Goal: Information Seeking & Learning: Learn about a topic

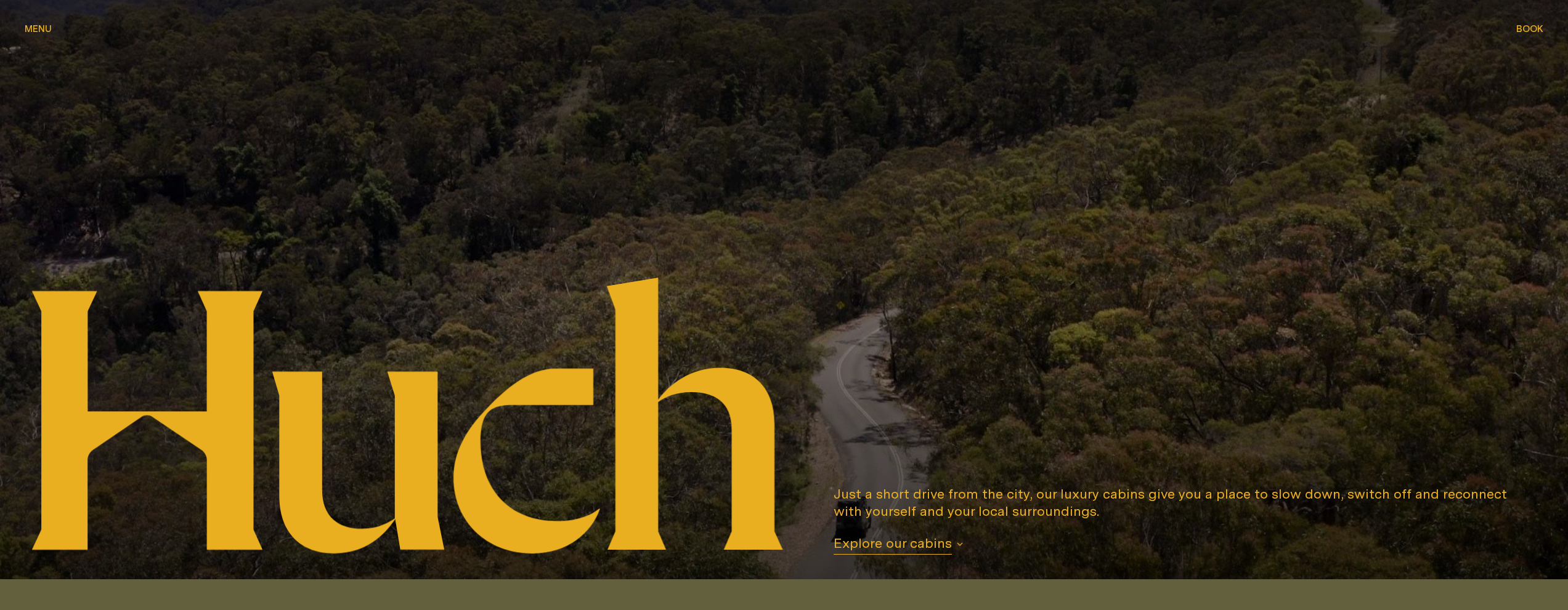
click at [921, 549] on span "Explore our cabins" at bounding box center [893, 544] width 118 height 20
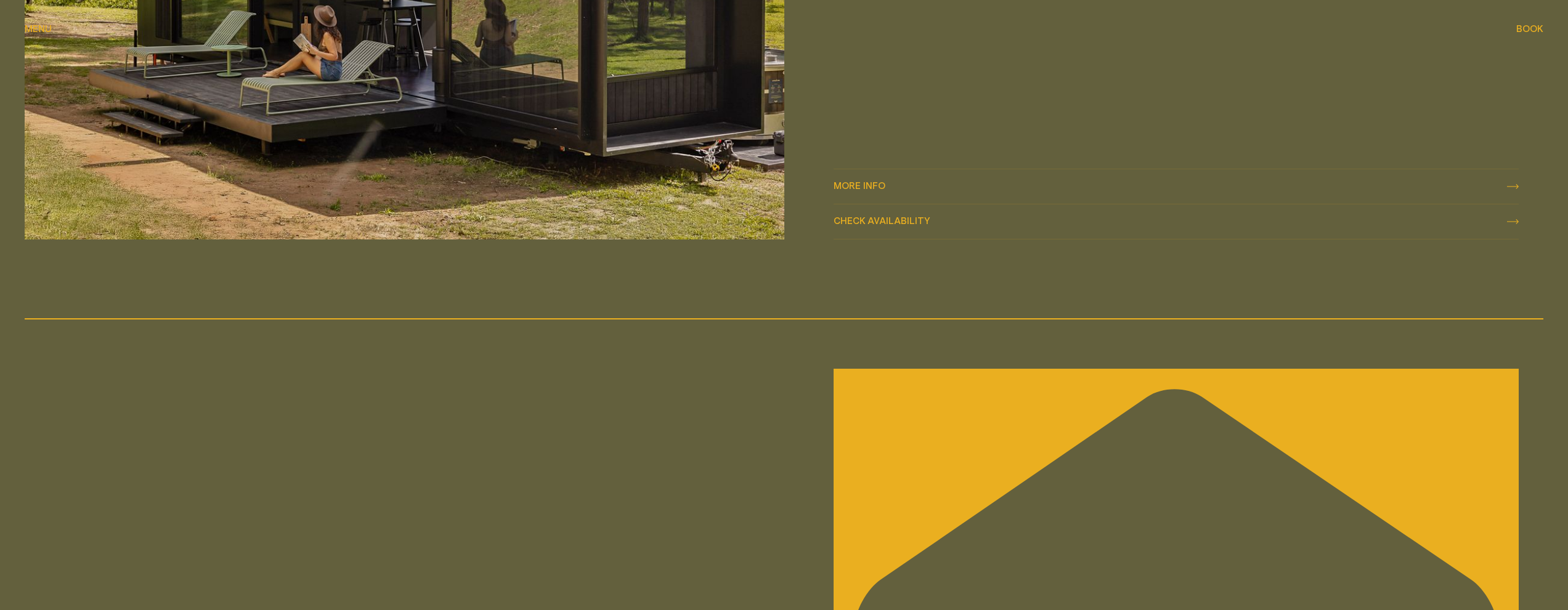
scroll to position [2415, 0]
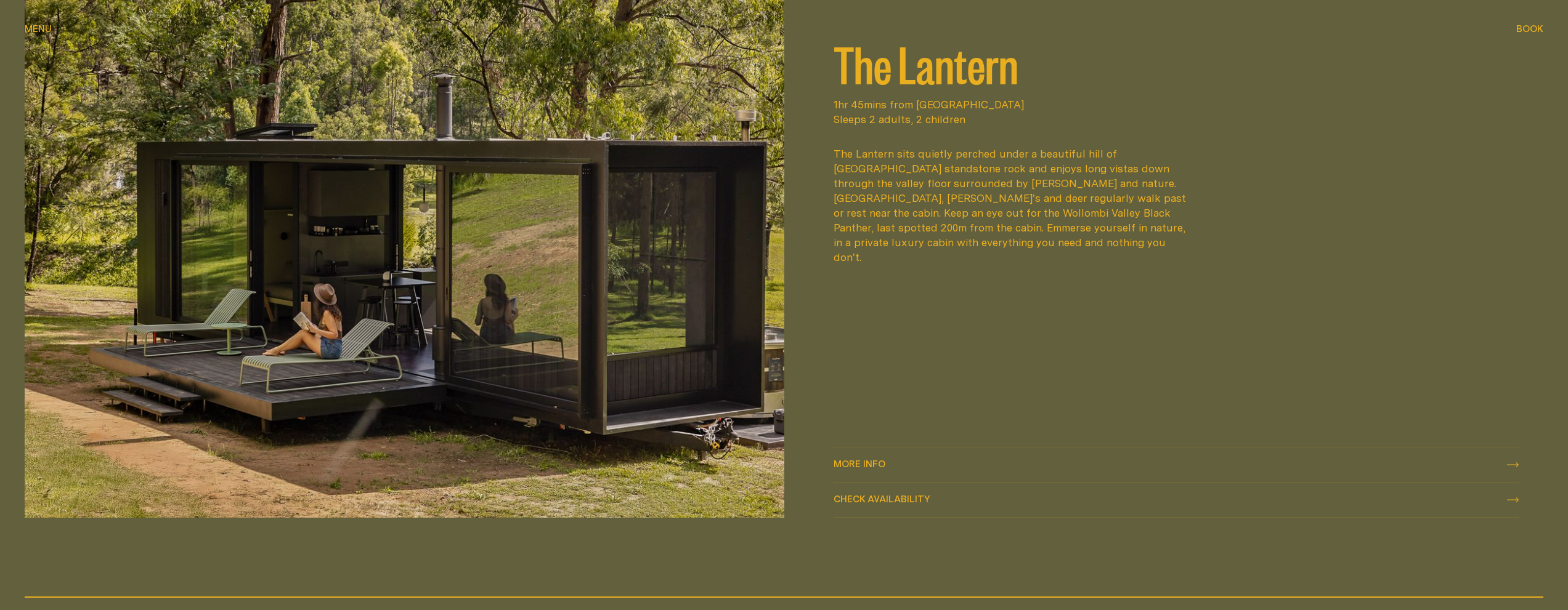
click at [871, 466] on span "More info" at bounding box center [859, 463] width 52 height 9
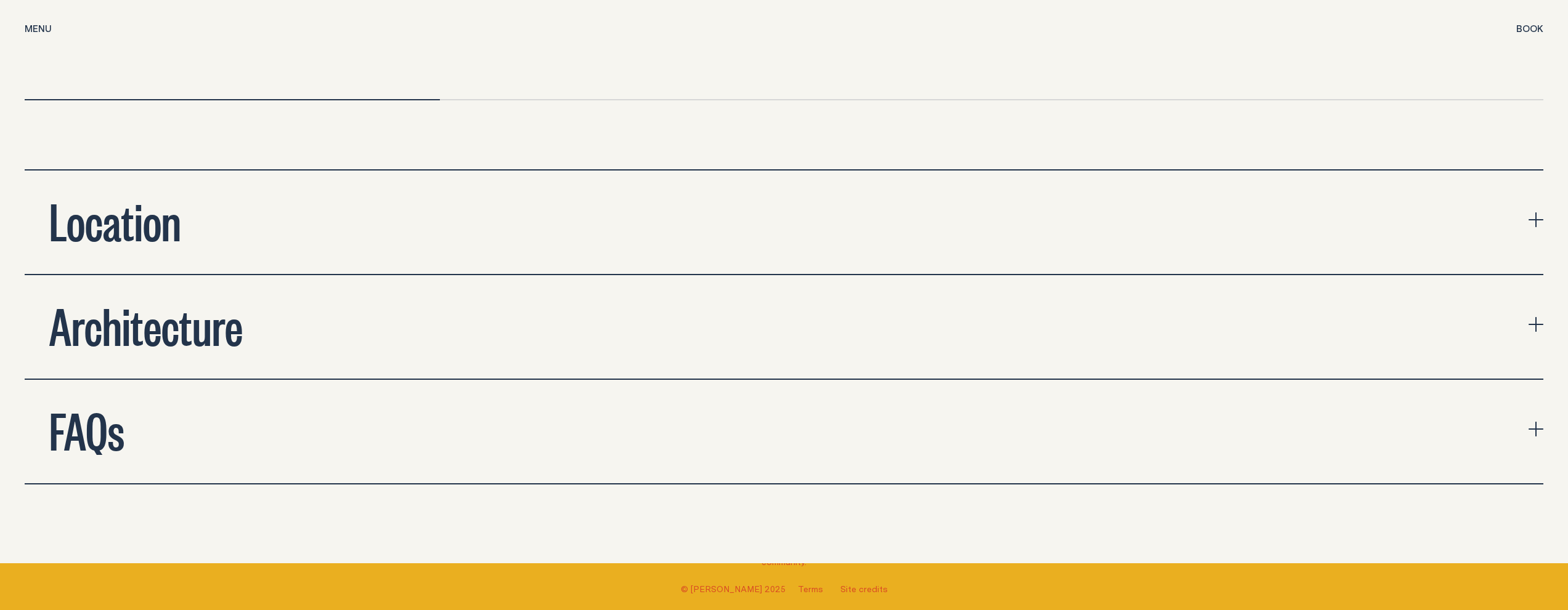
scroll to position [4988, 0]
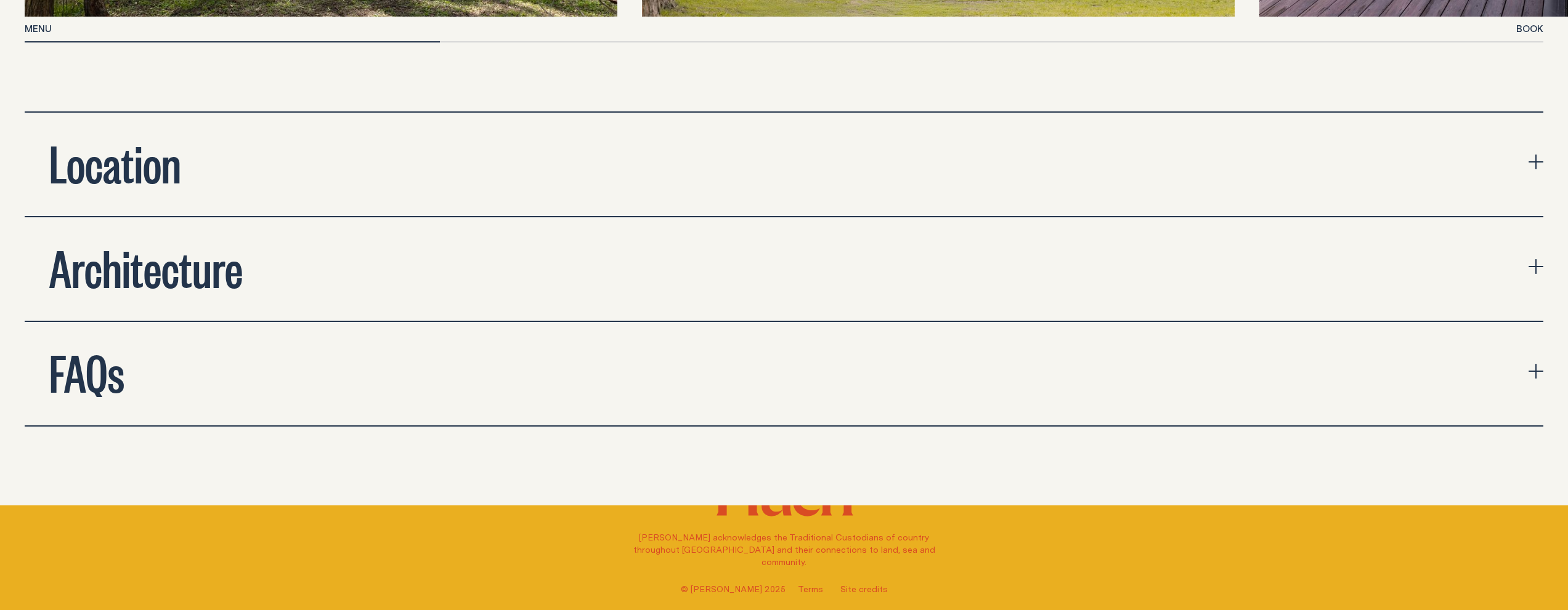
click at [215, 262] on h2 "Architecture" at bounding box center [146, 266] width 194 height 49
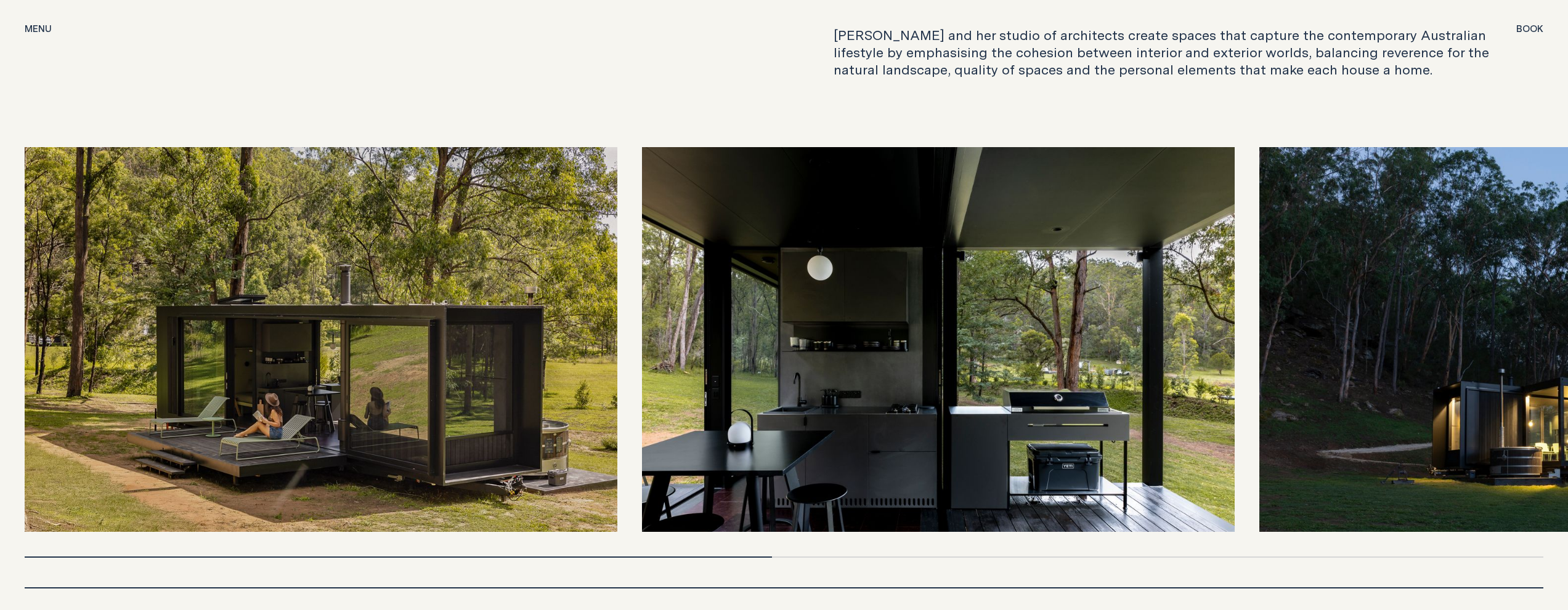
scroll to position [5357, 0]
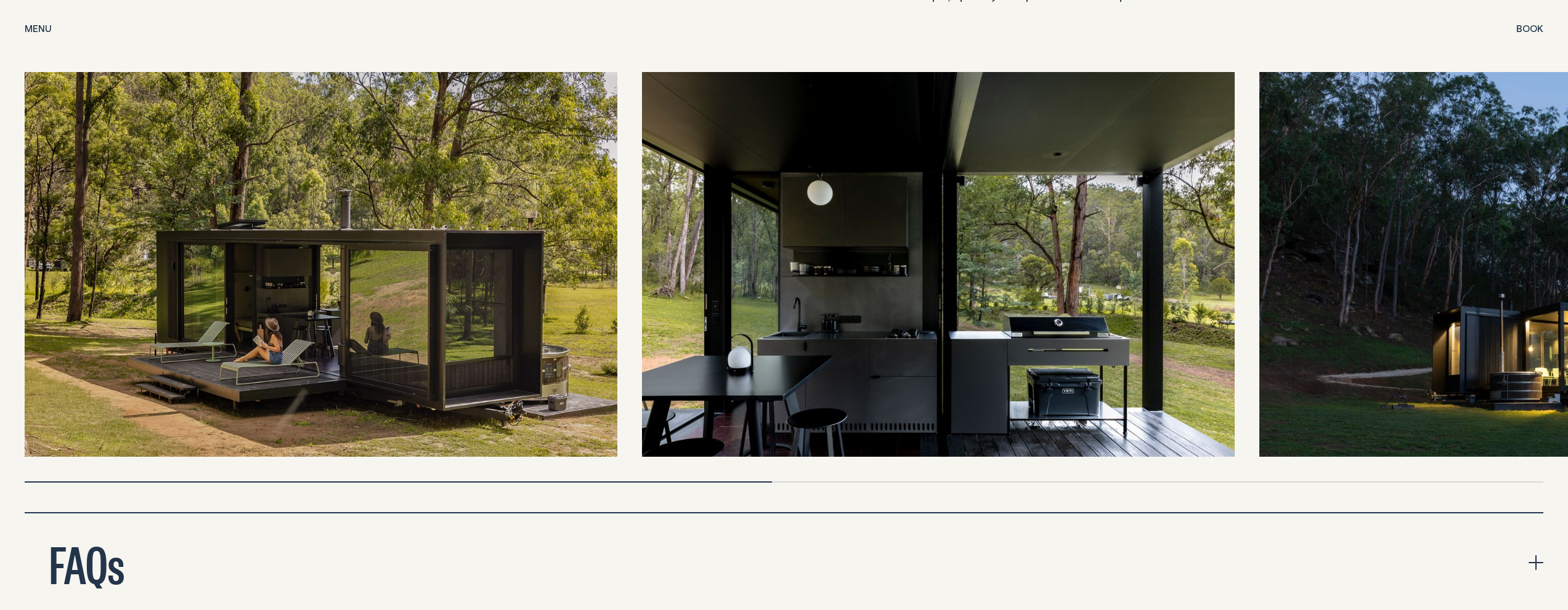
click at [1375, 222] on img at bounding box center [1556, 264] width 593 height 385
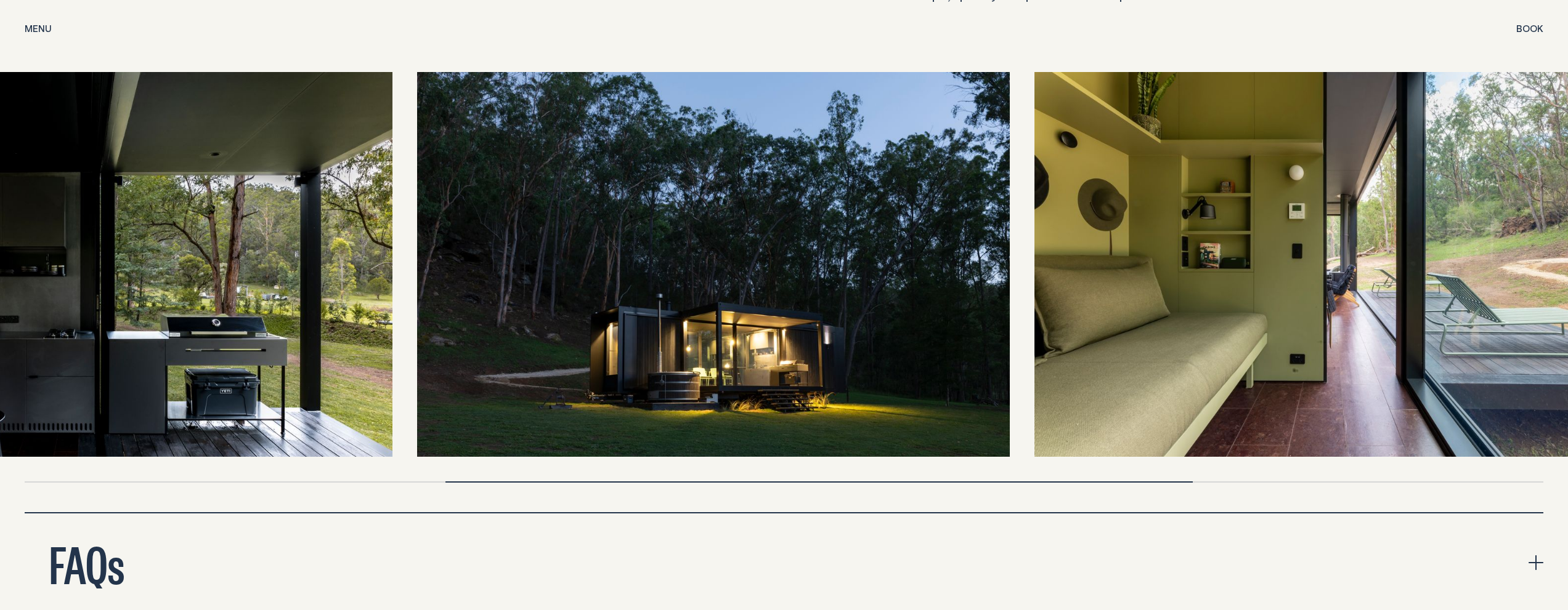
drag, startPoint x: 1356, startPoint y: 226, endPoint x: 530, endPoint y: 255, distance: 826.5
click at [530, 255] on img at bounding box center [713, 264] width 593 height 385
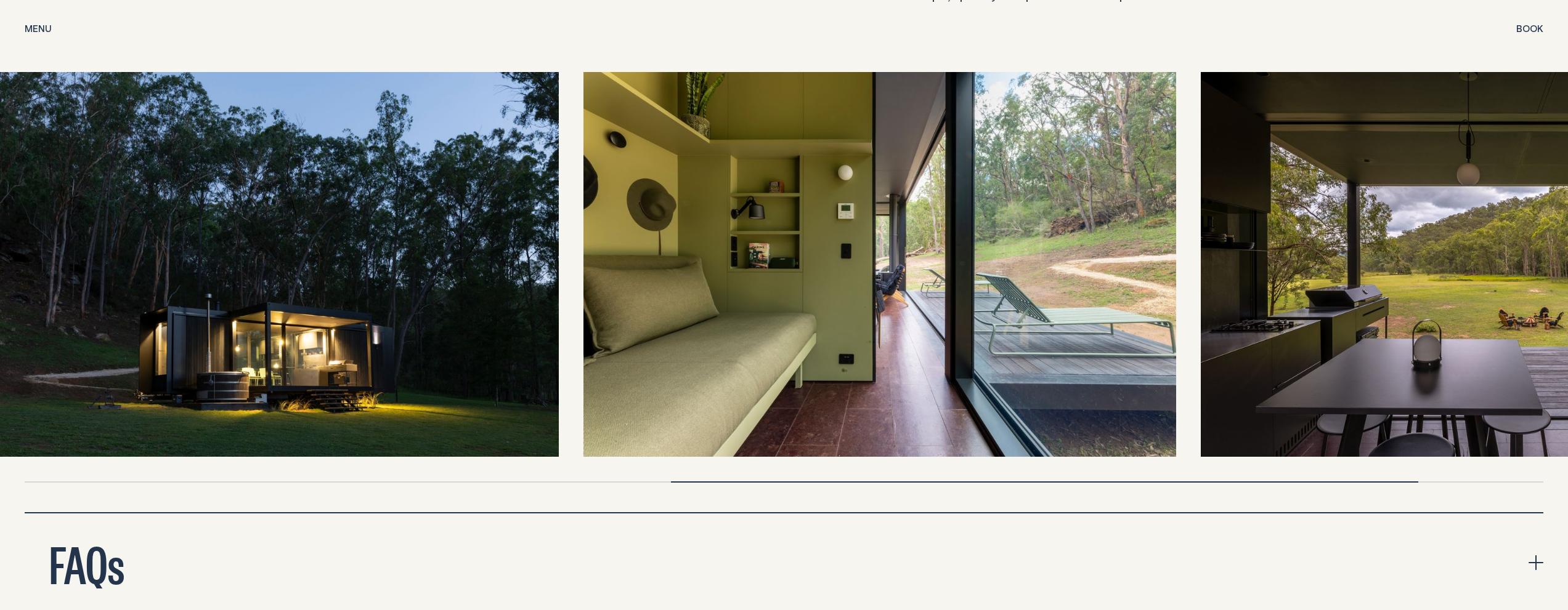
drag, startPoint x: 1160, startPoint y: 364, endPoint x: 484, endPoint y: 362, distance: 676.0
click at [484, 362] on img at bounding box center [263, 264] width 593 height 385
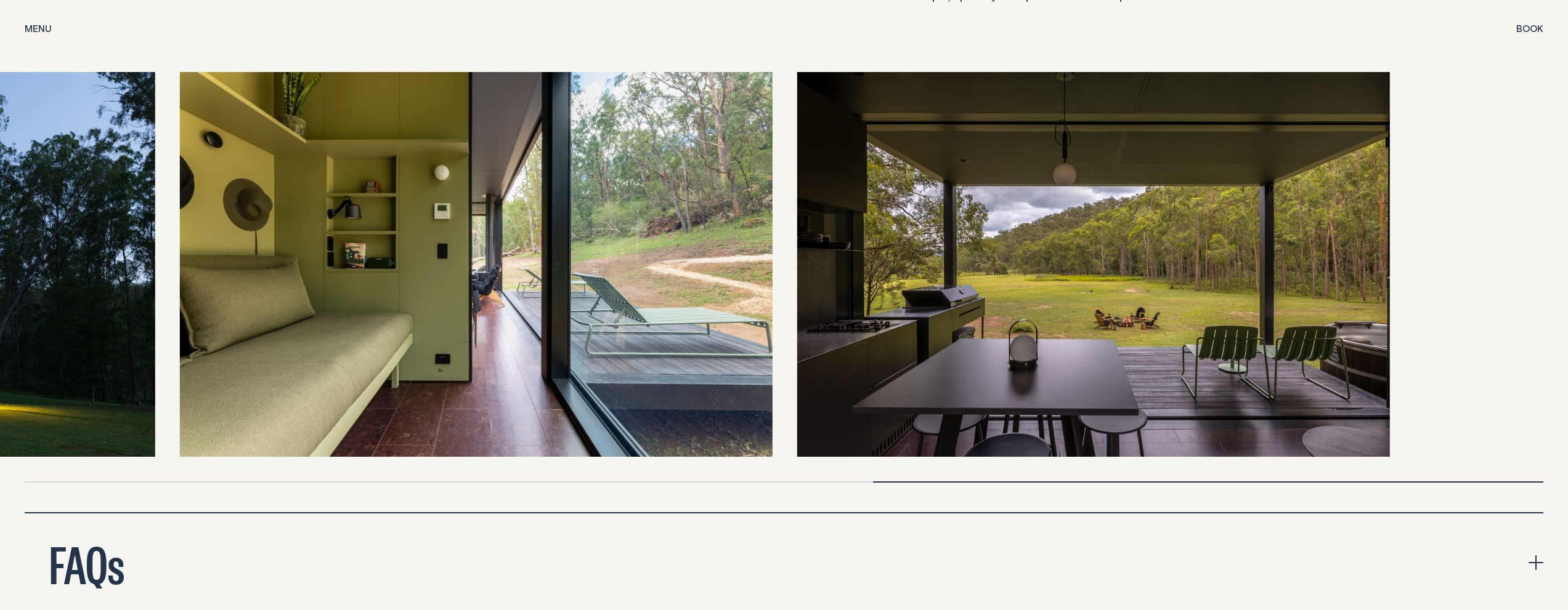
drag, startPoint x: 964, startPoint y: 312, endPoint x: 422, endPoint y: 306, distance: 542.0
click at [391, 321] on img at bounding box center [476, 264] width 593 height 385
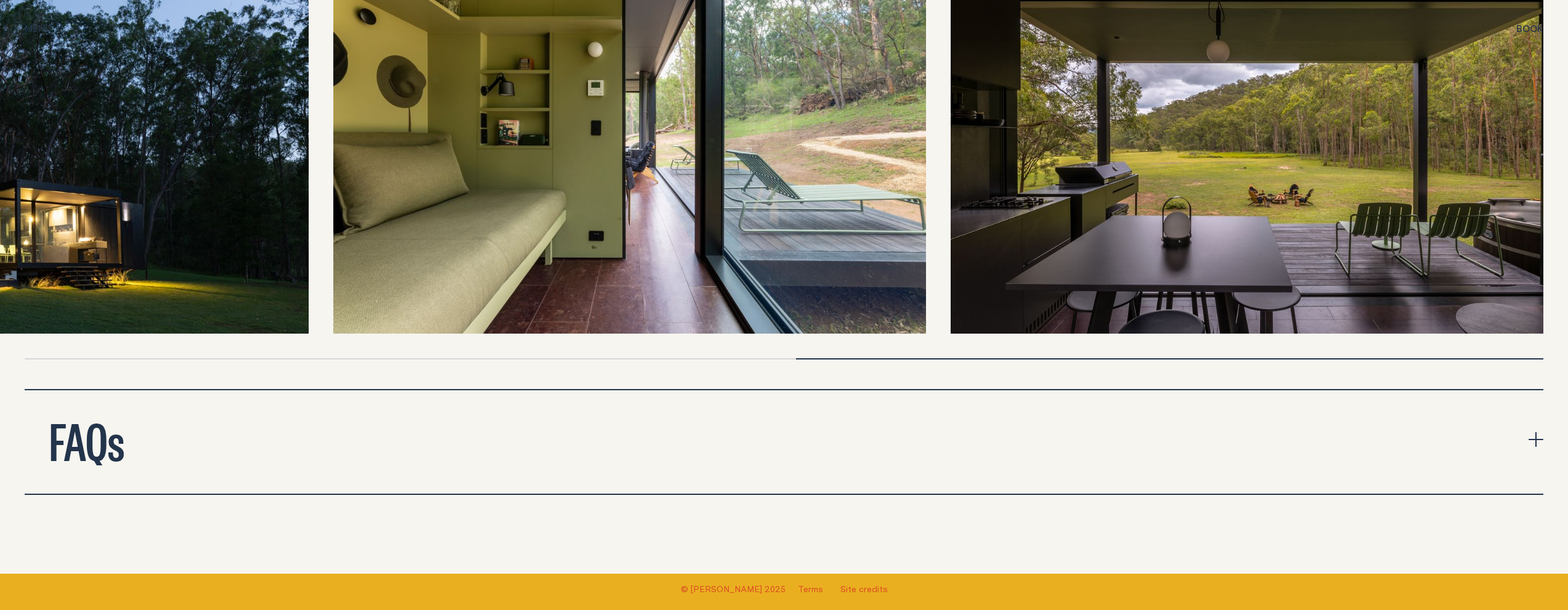
scroll to position [5111, 0]
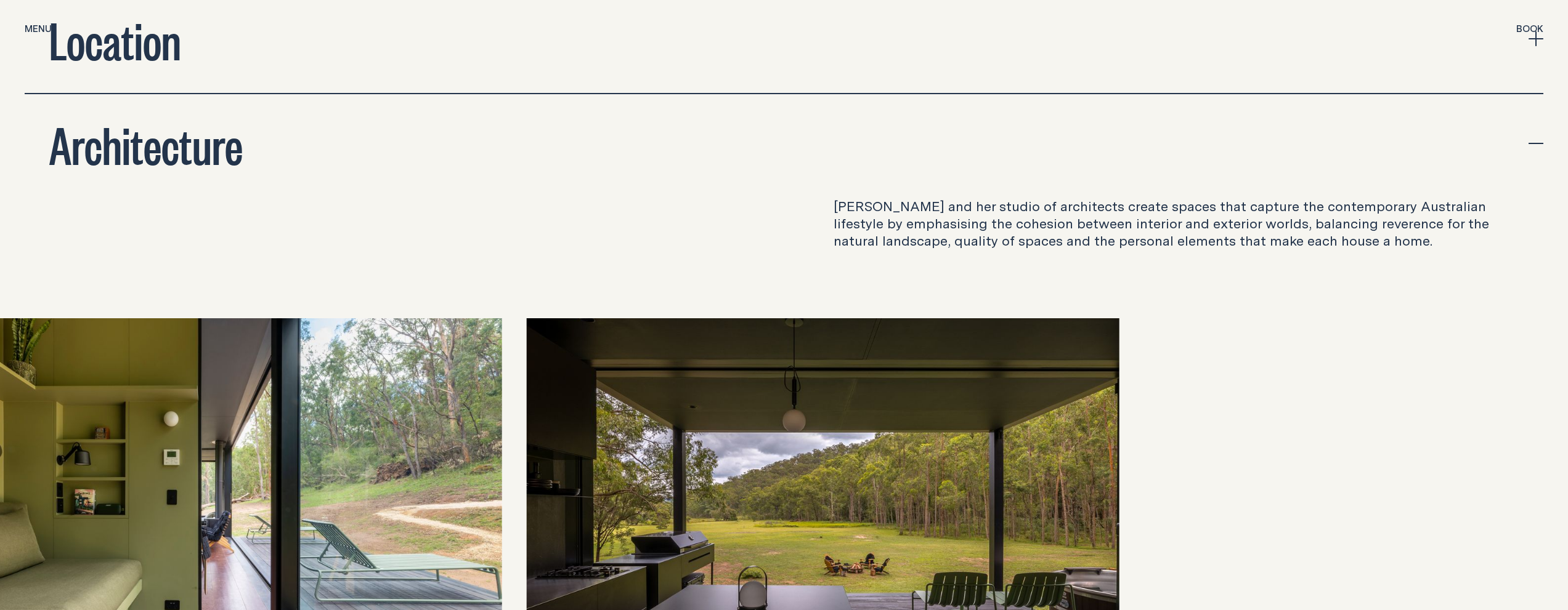
drag, startPoint x: 1360, startPoint y: 481, endPoint x: 427, endPoint y: 313, distance: 948.0
click at [427, 313] on div "[PERSON_NAME] and her studio of architects create spaces that capture the conte…" at bounding box center [784, 463] width 1568 height 531
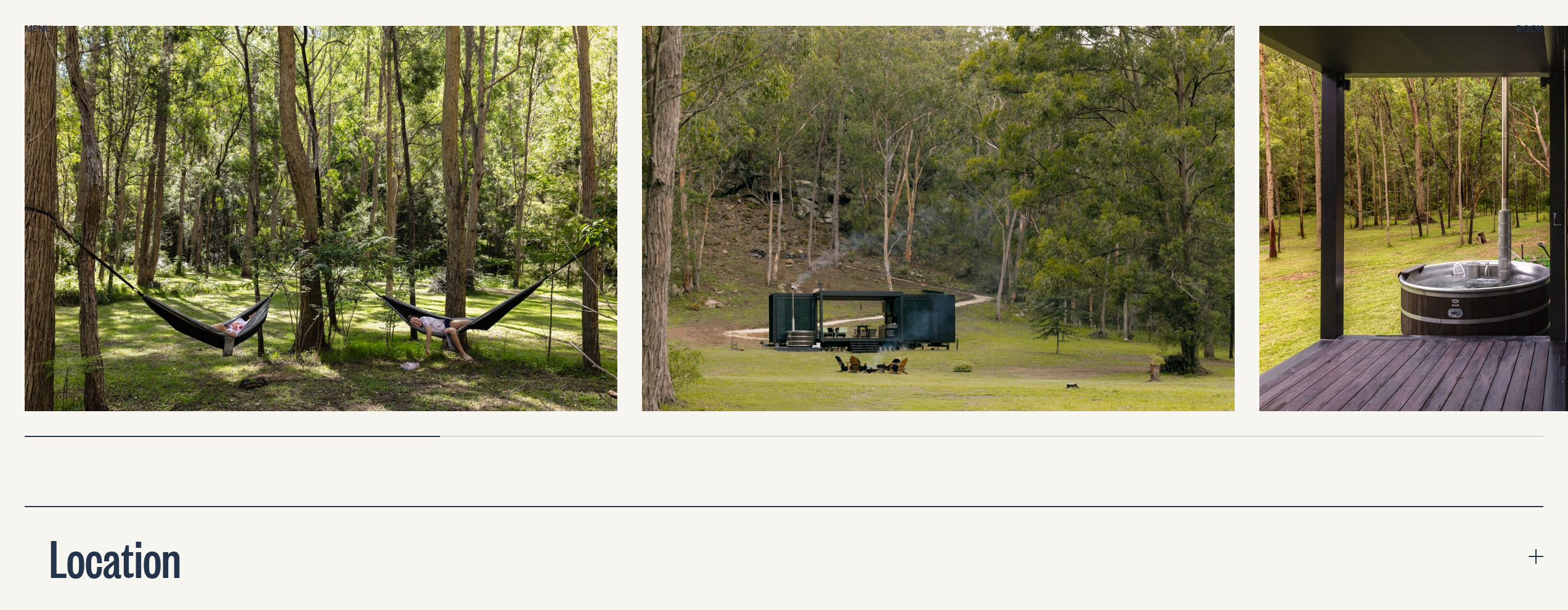
scroll to position [4434, 0]
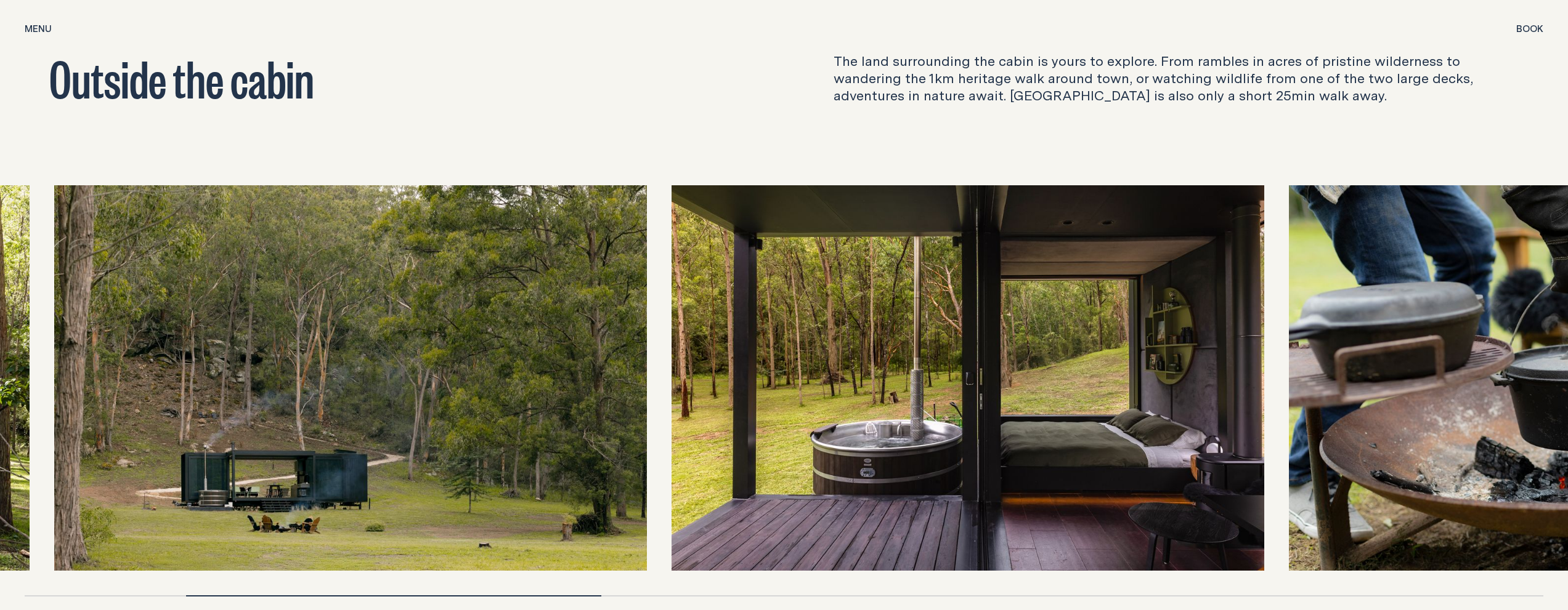
drag, startPoint x: 974, startPoint y: 404, endPoint x: 385, endPoint y: 304, distance: 597.4
click at [385, 304] on img at bounding box center [350, 377] width 593 height 385
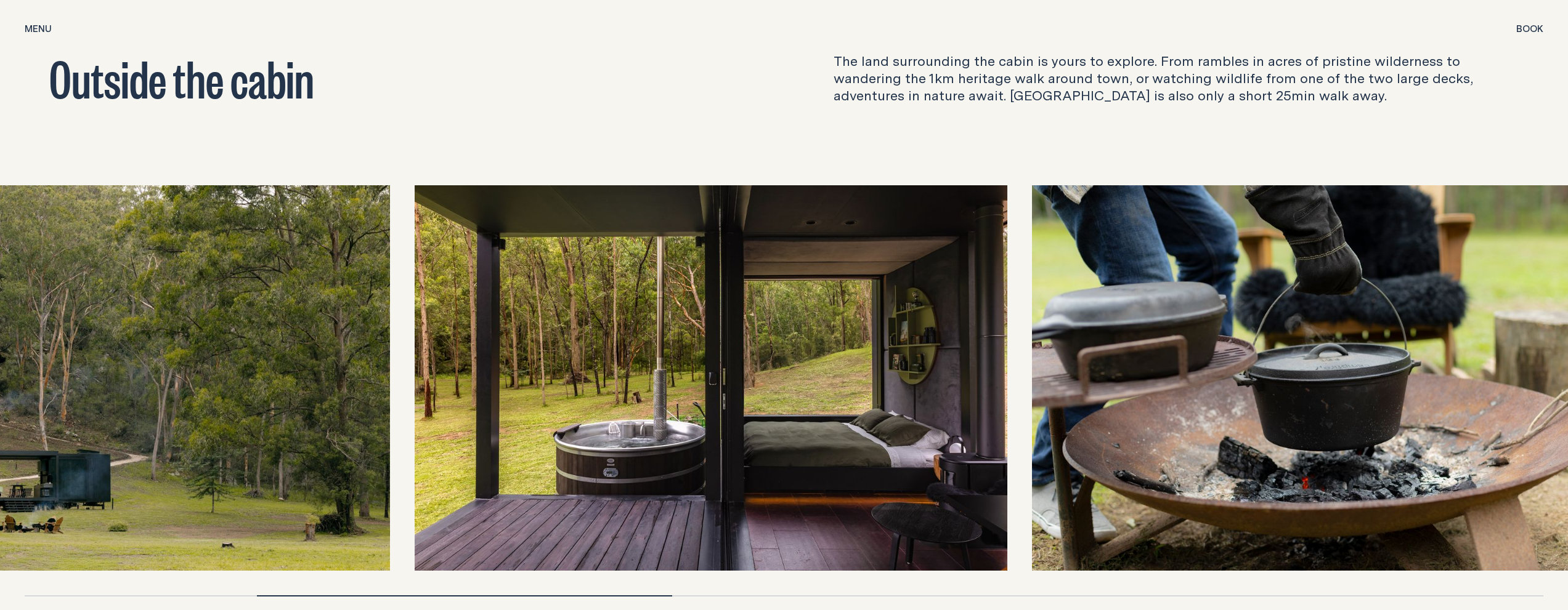
drag, startPoint x: 983, startPoint y: 308, endPoint x: 755, endPoint y: 216, distance: 245.9
click at [755, 216] on img at bounding box center [711, 377] width 593 height 385
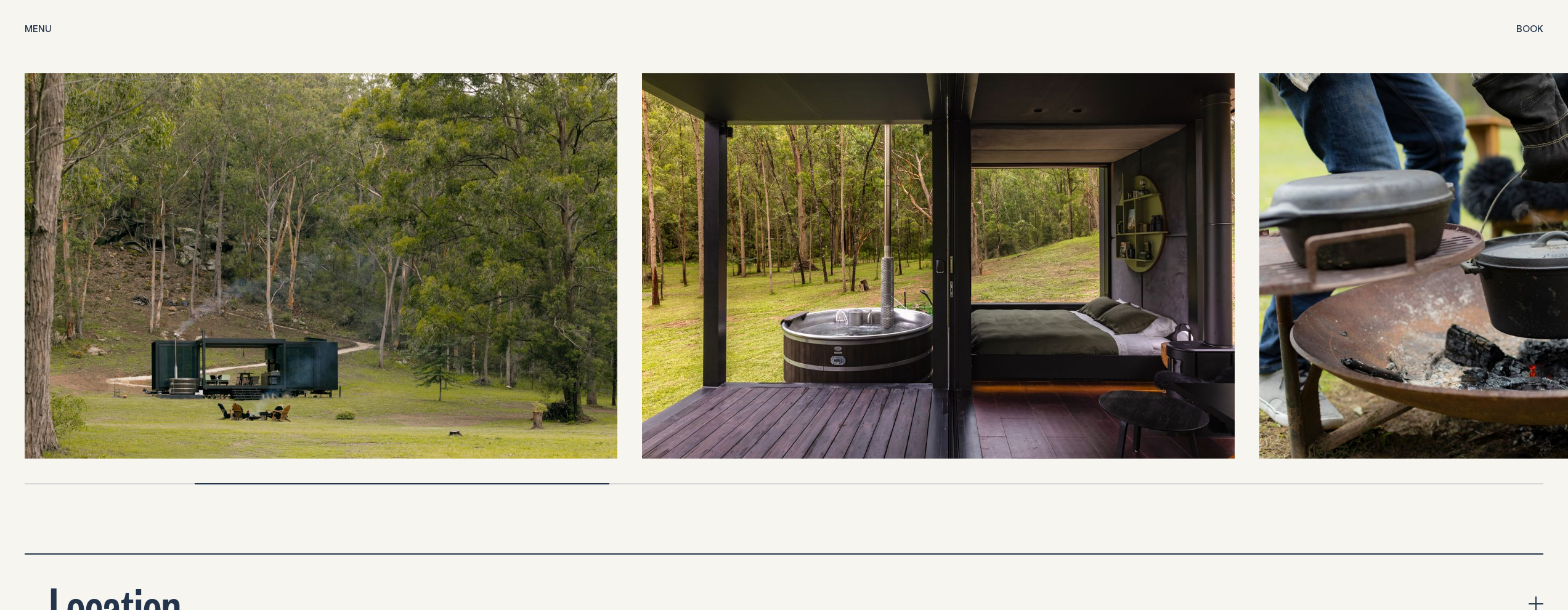
scroll to position [4557, 0]
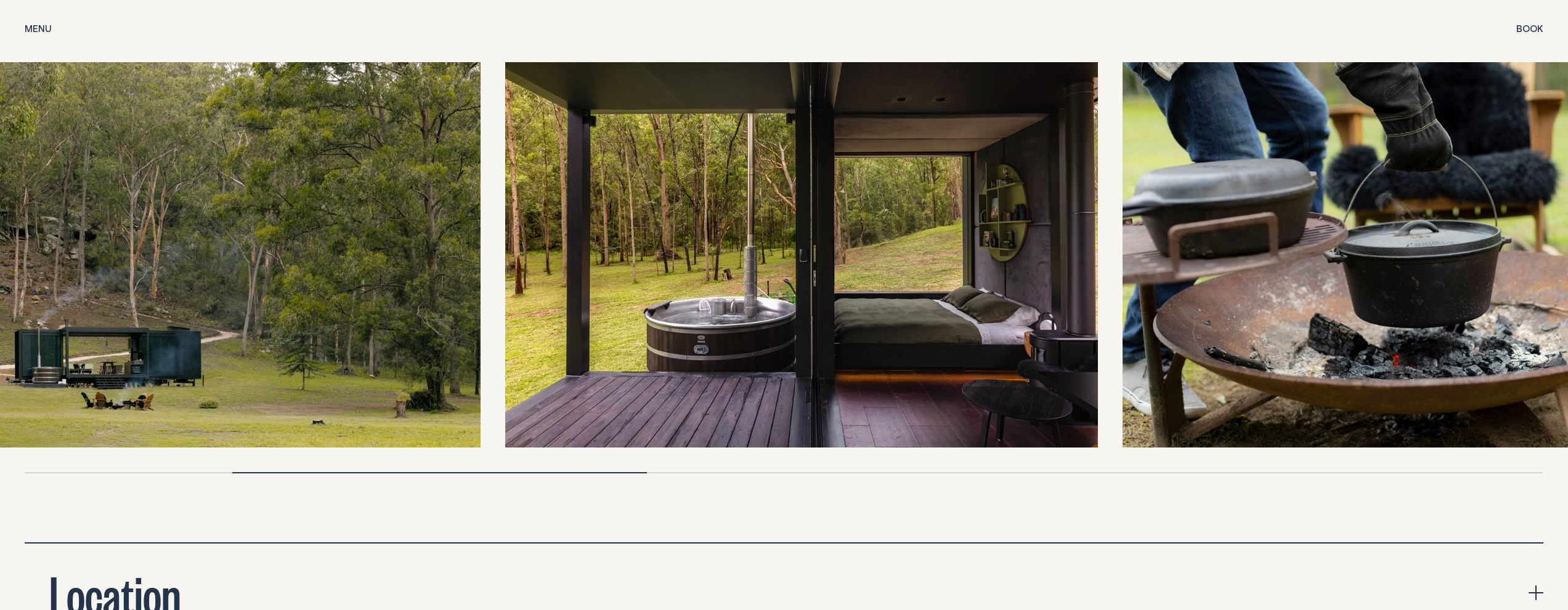
drag, startPoint x: 730, startPoint y: 308, endPoint x: 654, endPoint y: 249, distance: 96.2
click at [654, 249] on img at bounding box center [802, 254] width 593 height 385
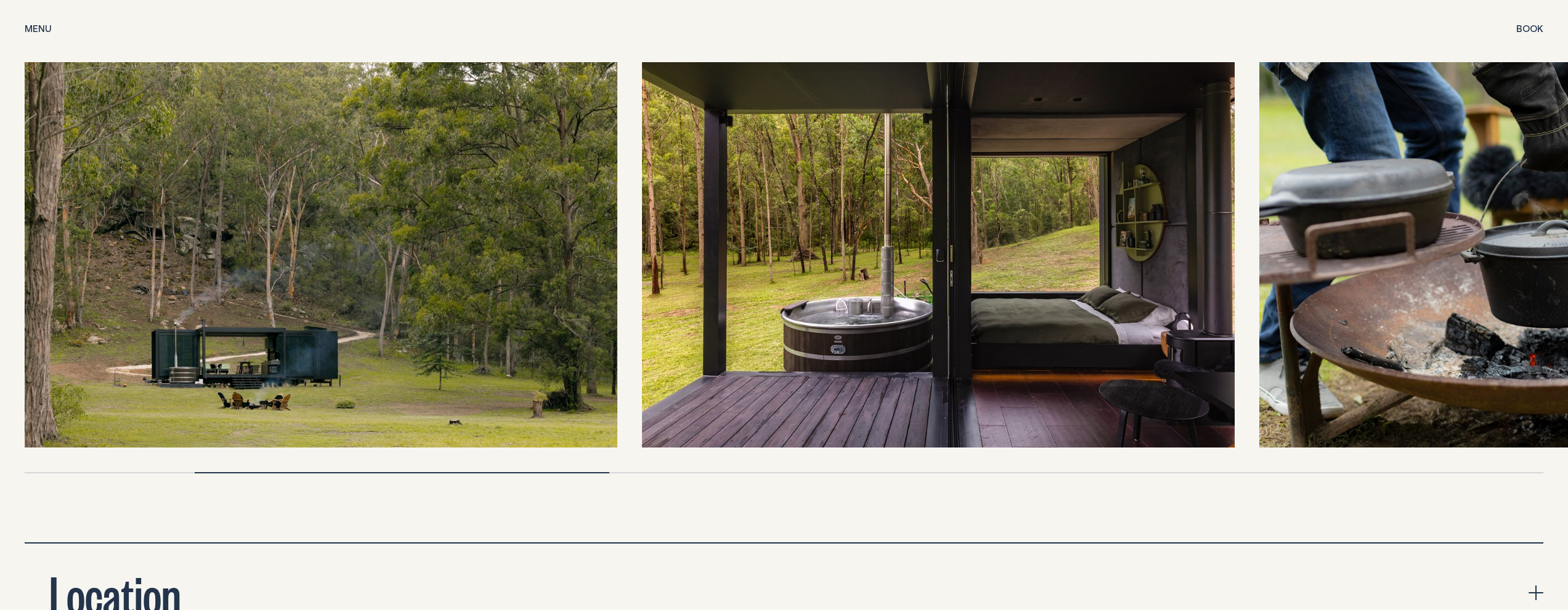
drag, startPoint x: 1002, startPoint y: 356, endPoint x: 358, endPoint y: 303, distance: 646.2
click at [642, 307] on img at bounding box center [939, 254] width 593 height 385
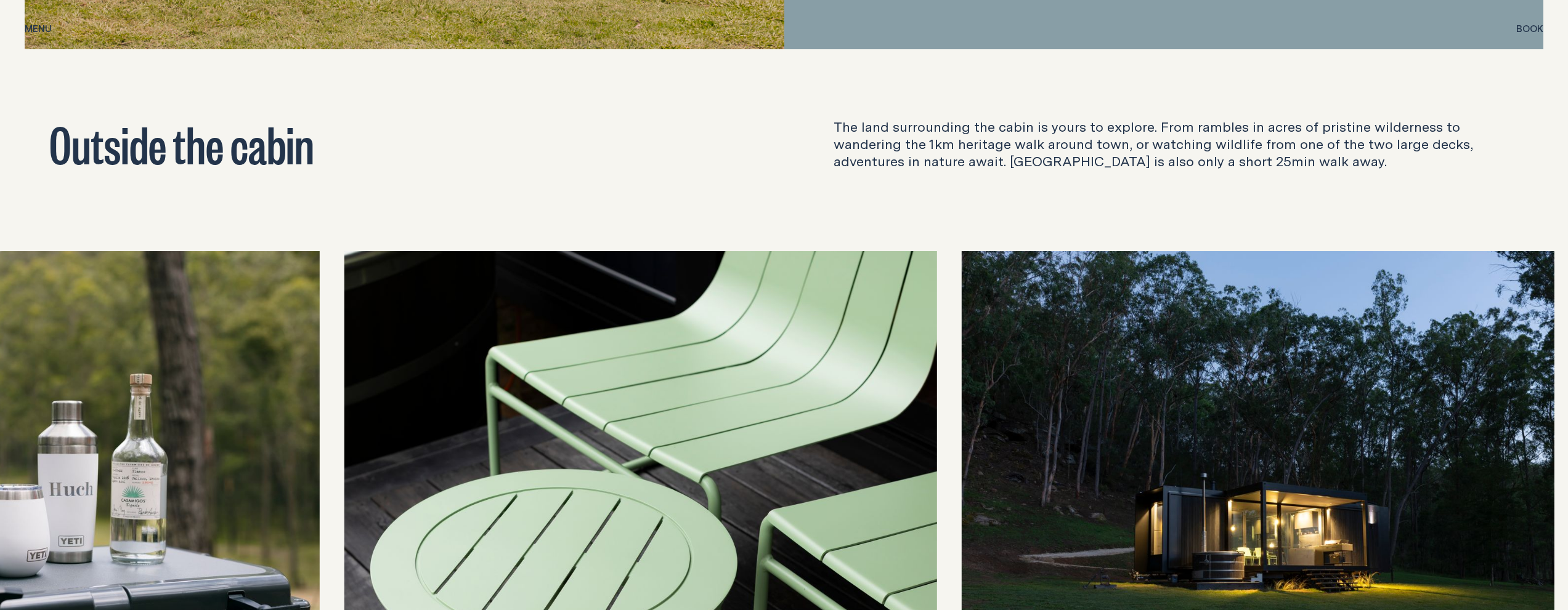
scroll to position [4434, 0]
